Goal: Transaction & Acquisition: Purchase product/service

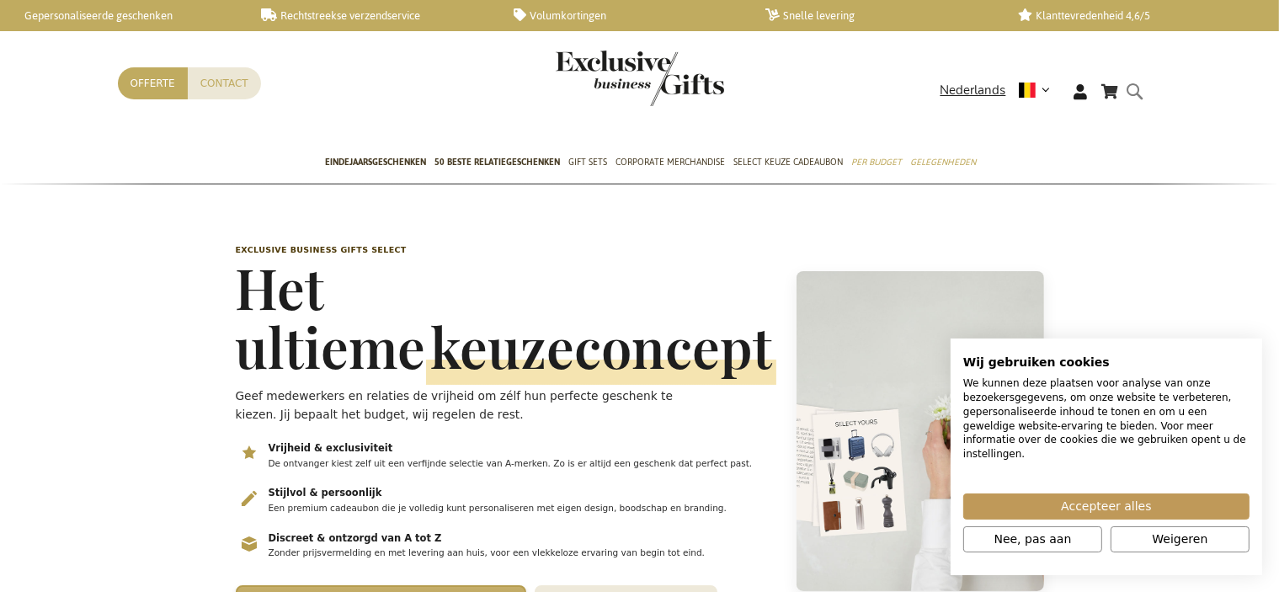
click at [1135, 90] on input "Search" at bounding box center [1151, 94] width 39 height 27
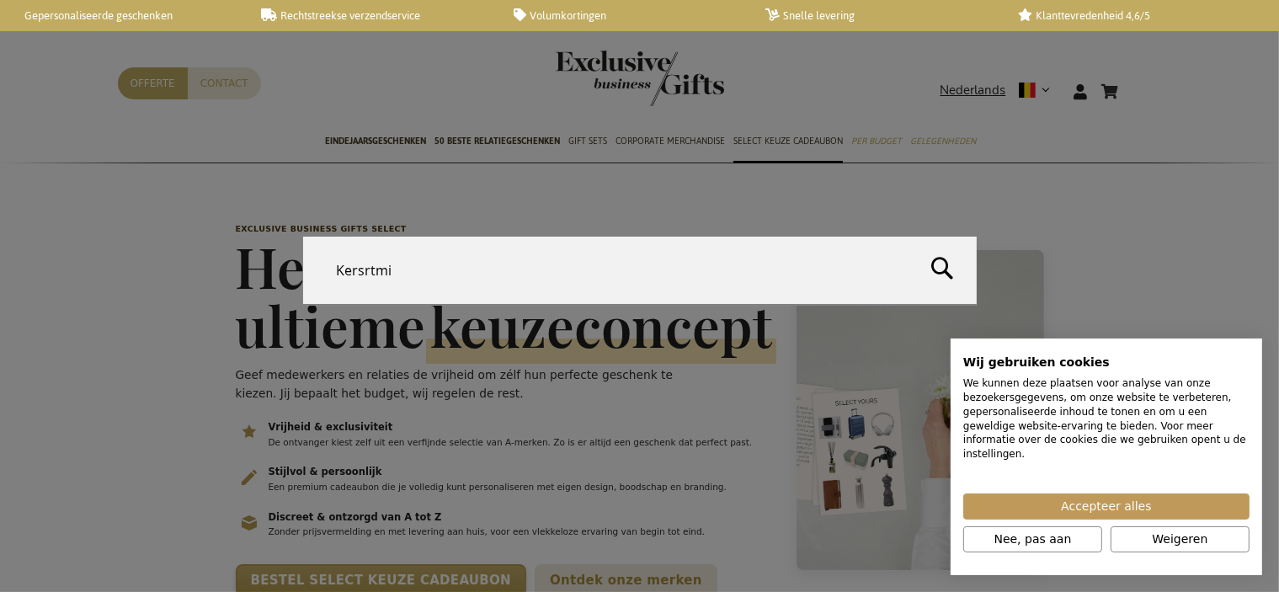
type input "Kersrtmis"
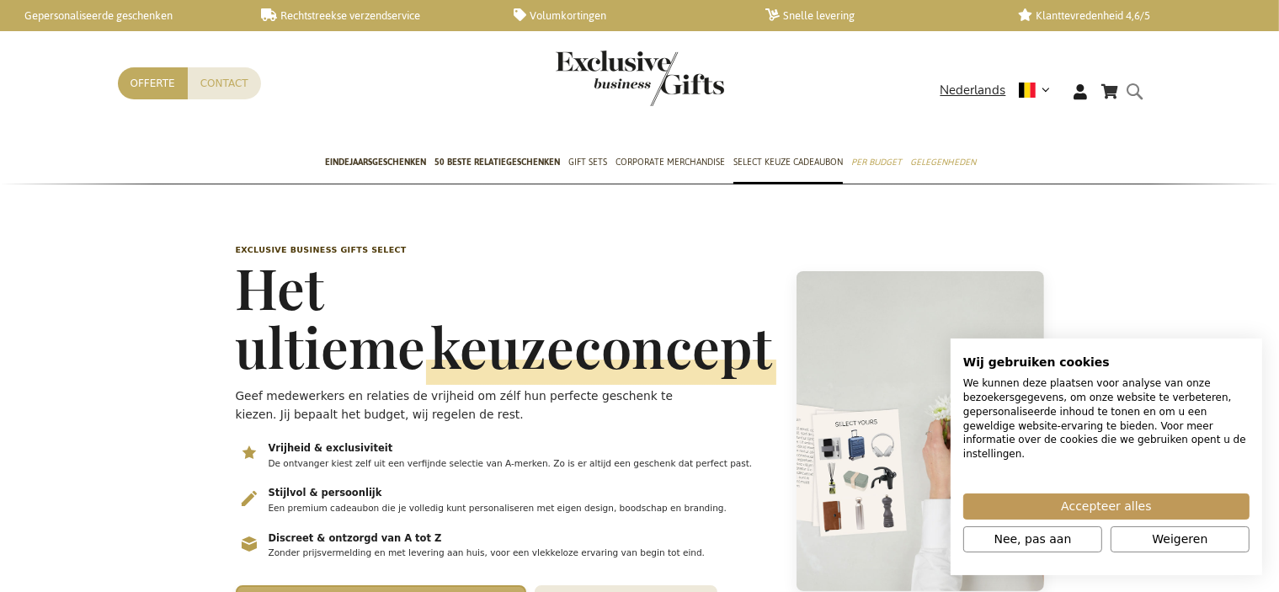
click at [1140, 91] on form "Search Search" at bounding box center [1140, 105] width 17 height 48
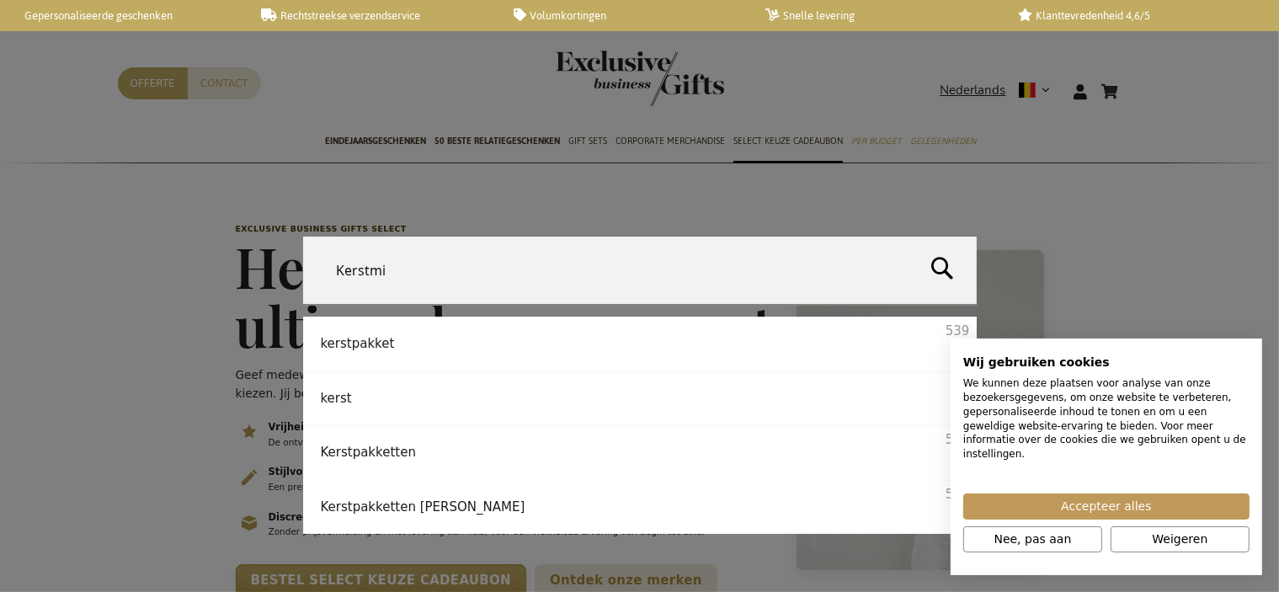
type input "[DATE]"
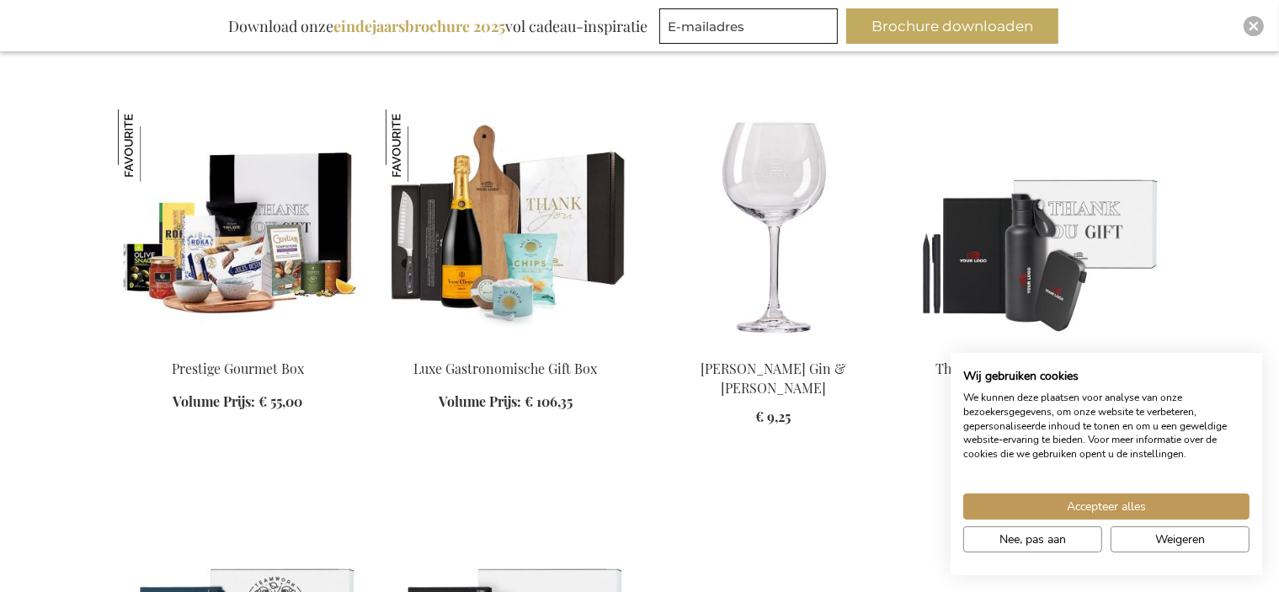
scroll to position [1146, 0]
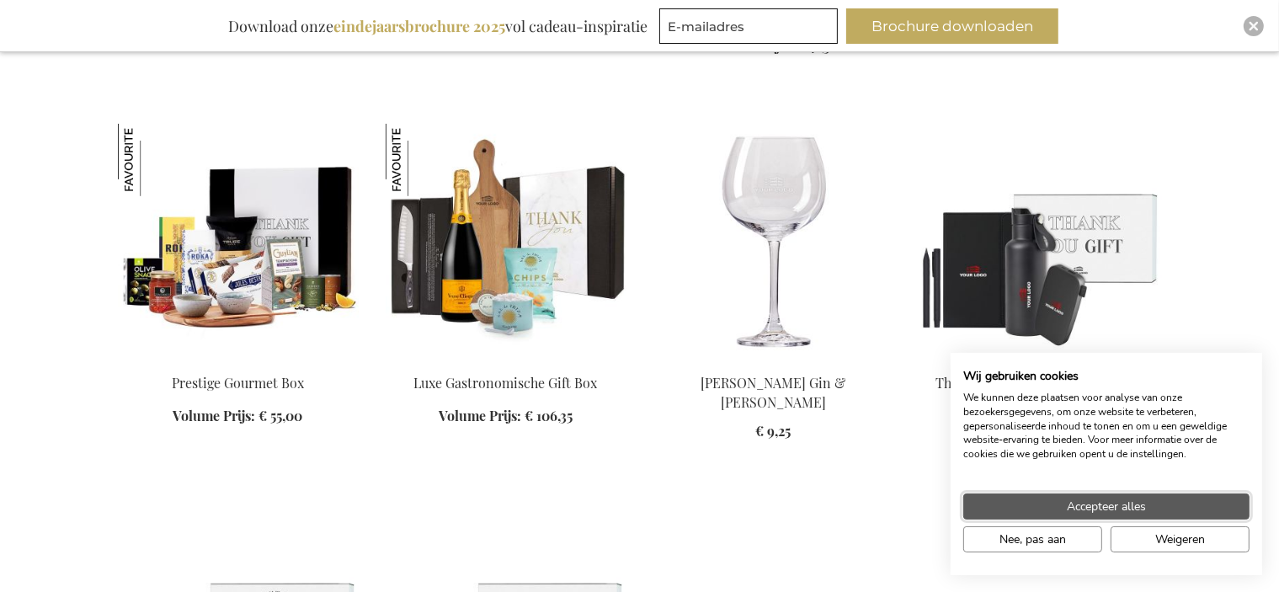
click at [1100, 506] on span "Accepteer alles" at bounding box center [1106, 507] width 79 height 18
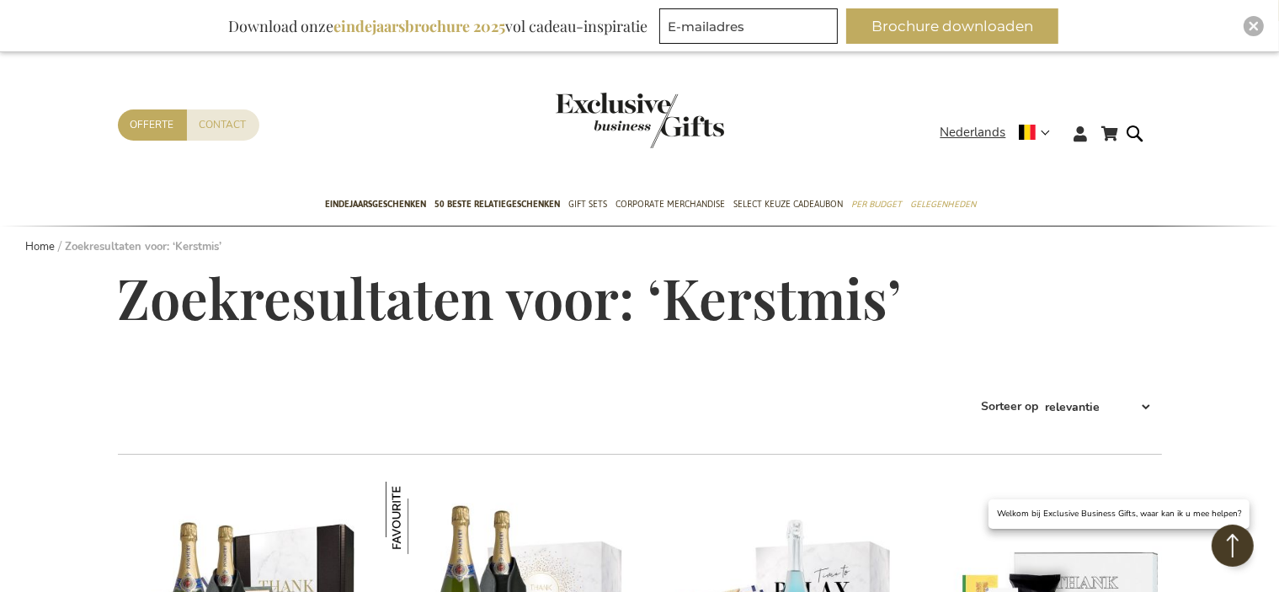
scroll to position [0, 0]
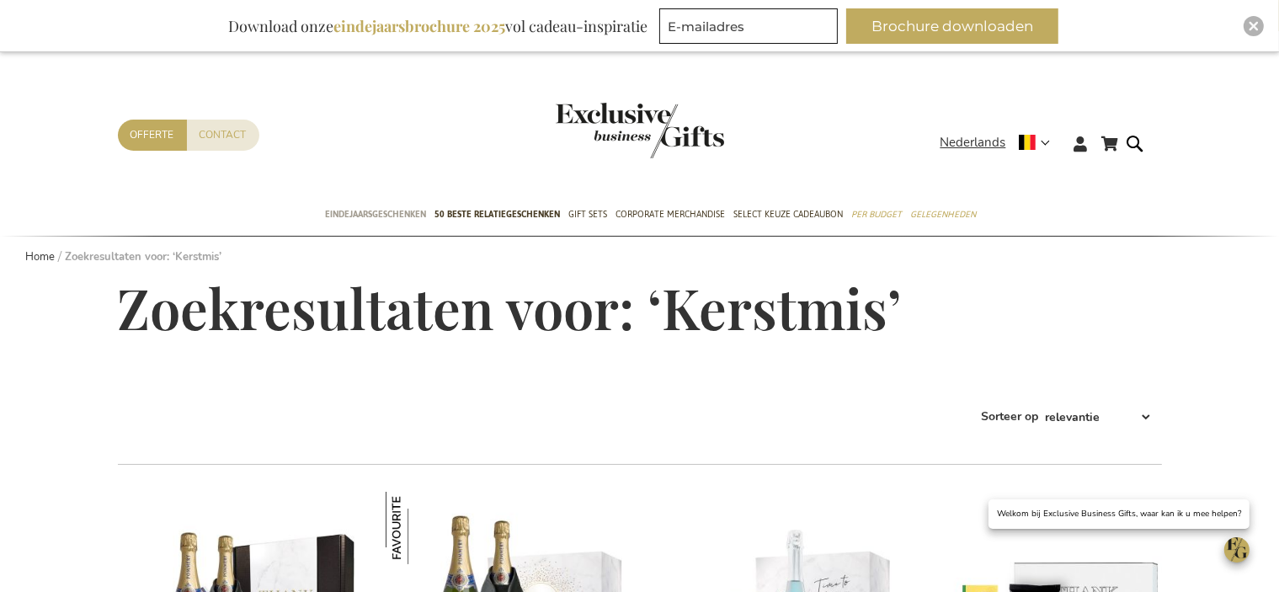
click at [370, 211] on span "Eindejaarsgeschenken" at bounding box center [375, 214] width 101 height 18
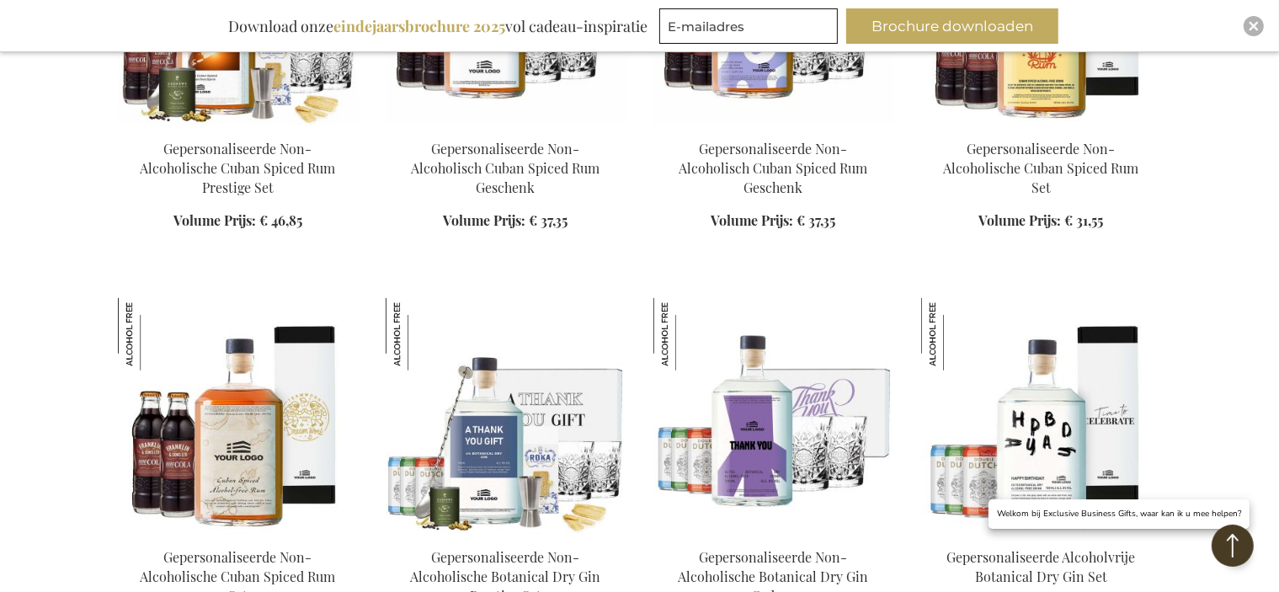
scroll to position [1684, 0]
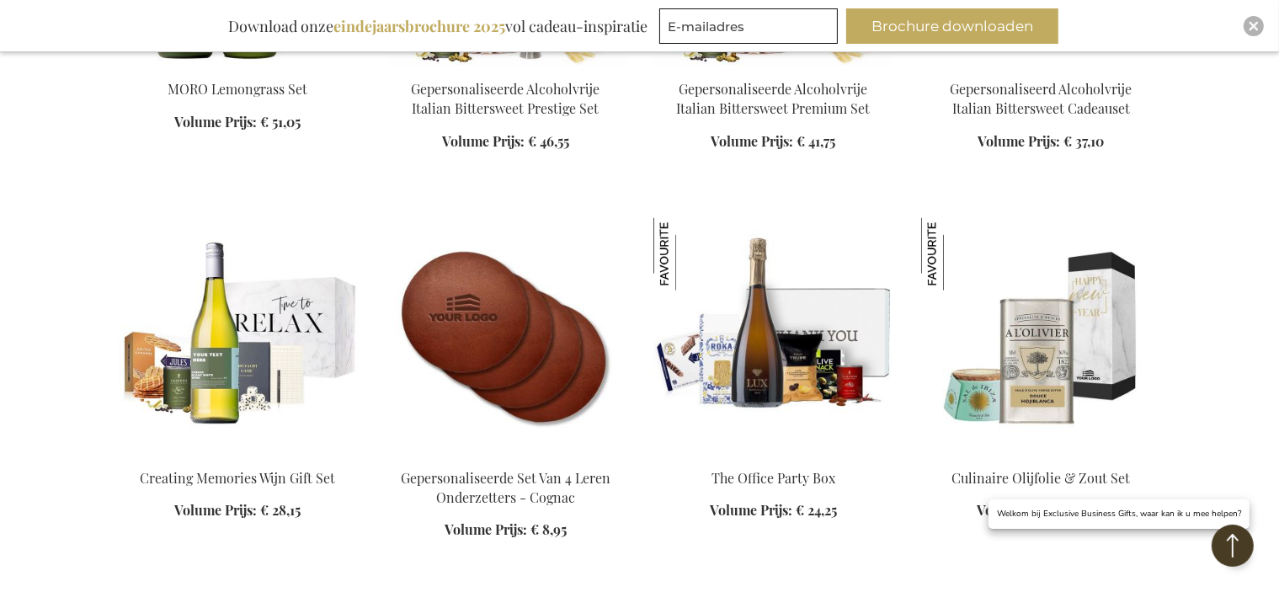
scroll to position [2189, 0]
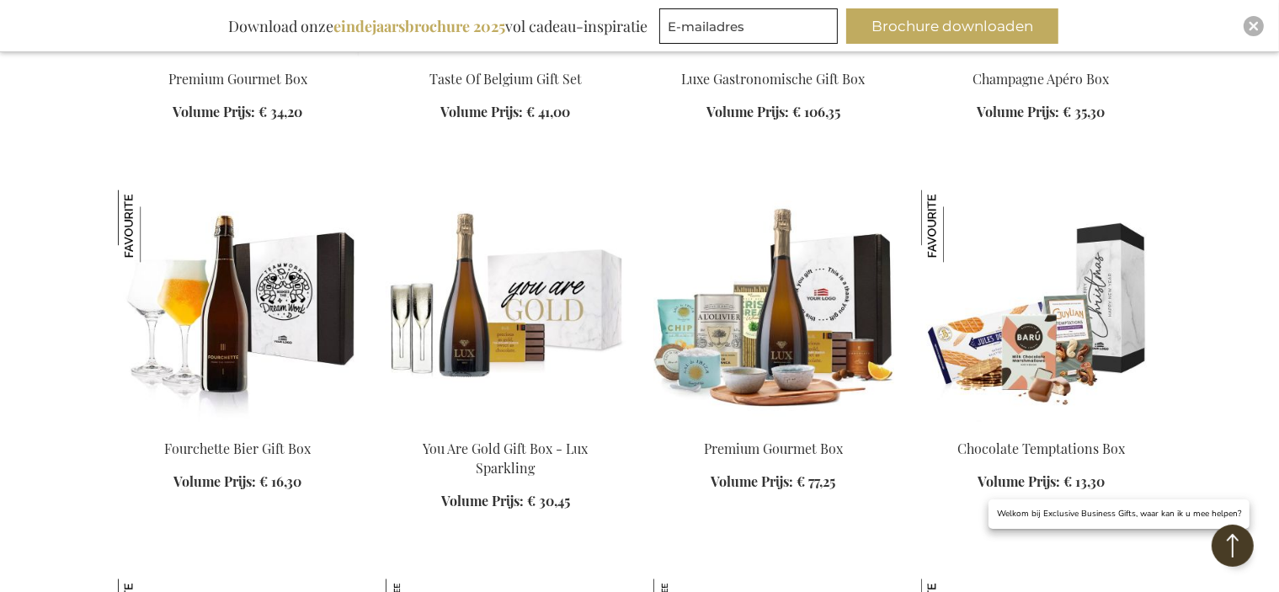
scroll to position [4126, 0]
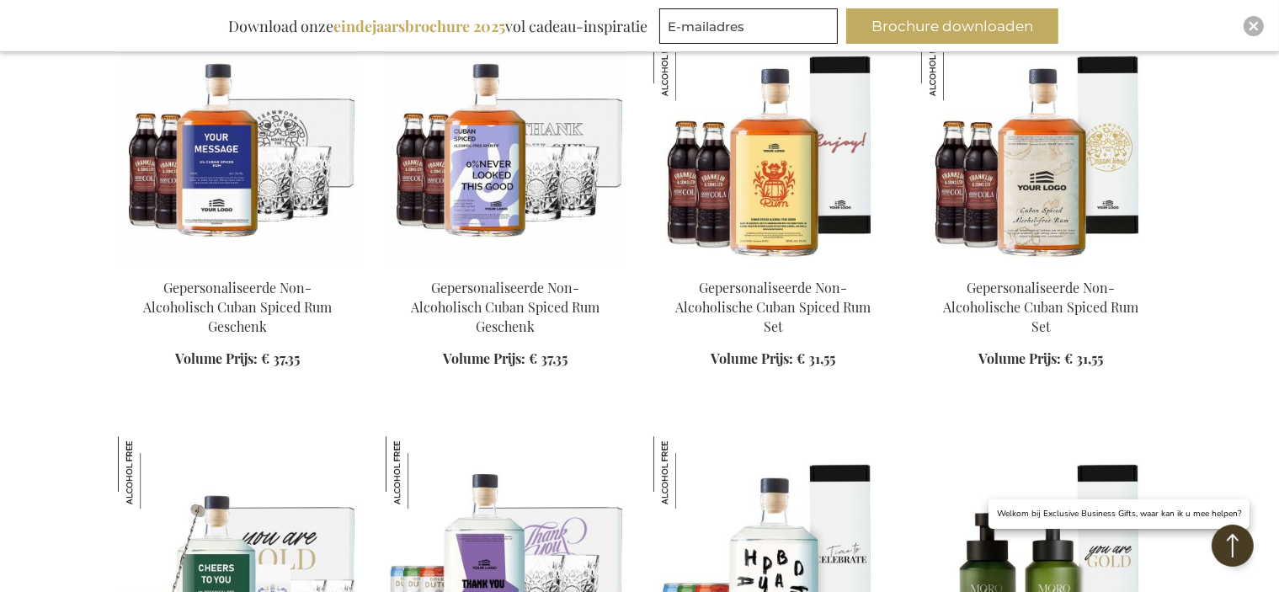
scroll to position [5211, 0]
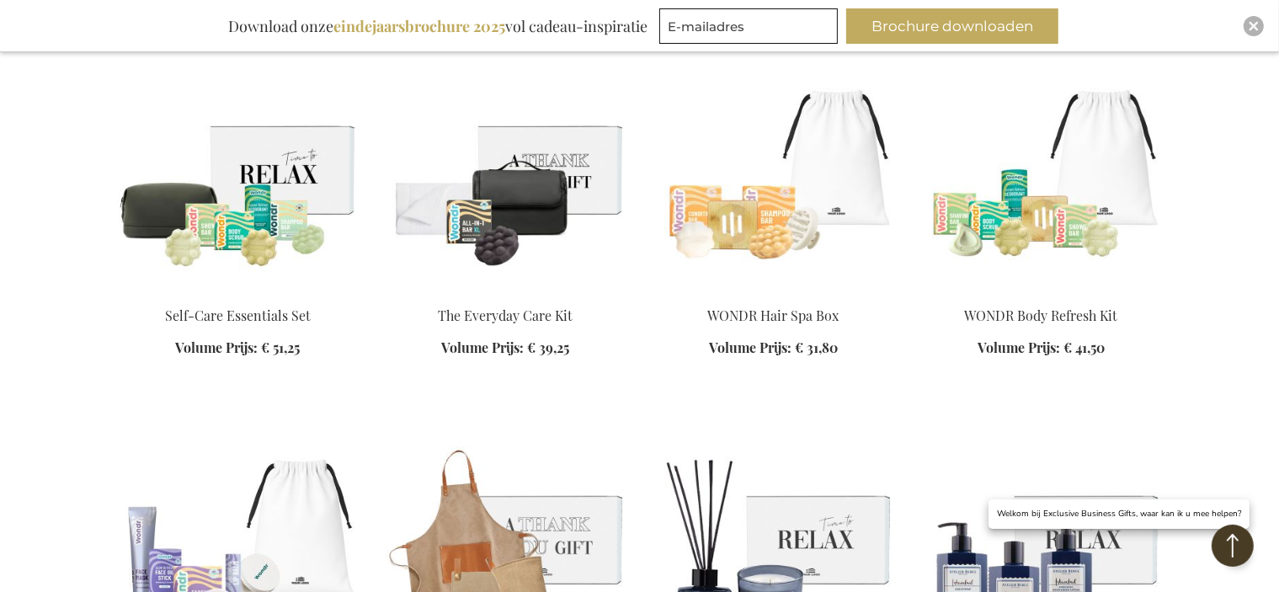
scroll to position [8083, 0]
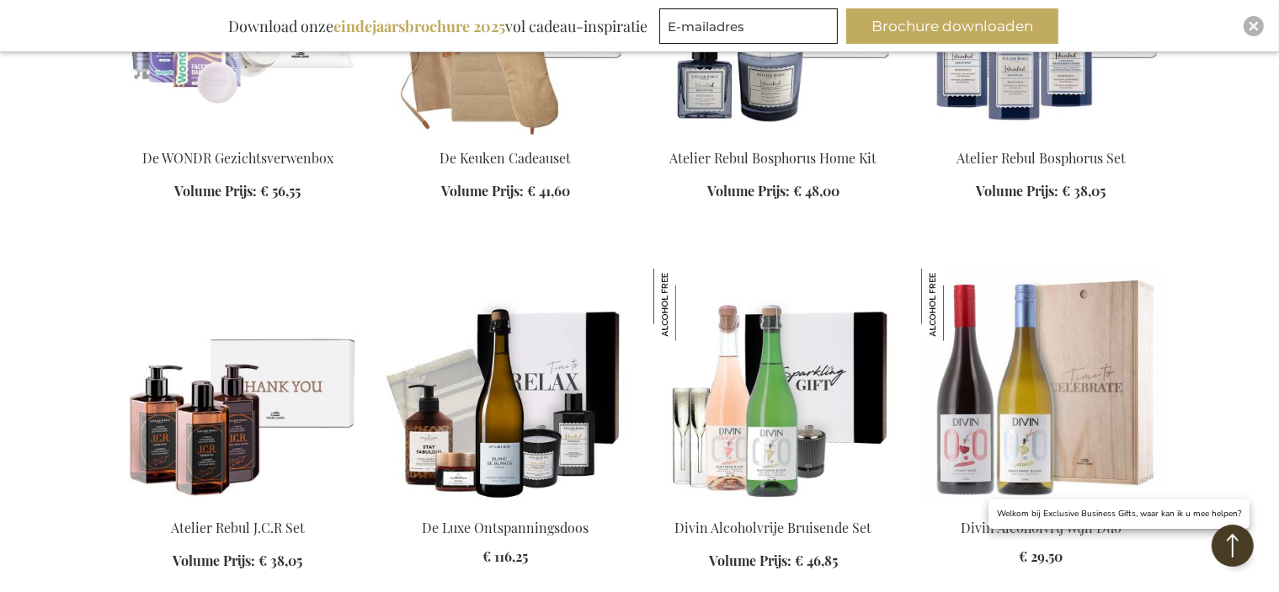
scroll to position [8336, 0]
